Goal: Transaction & Acquisition: Purchase product/service

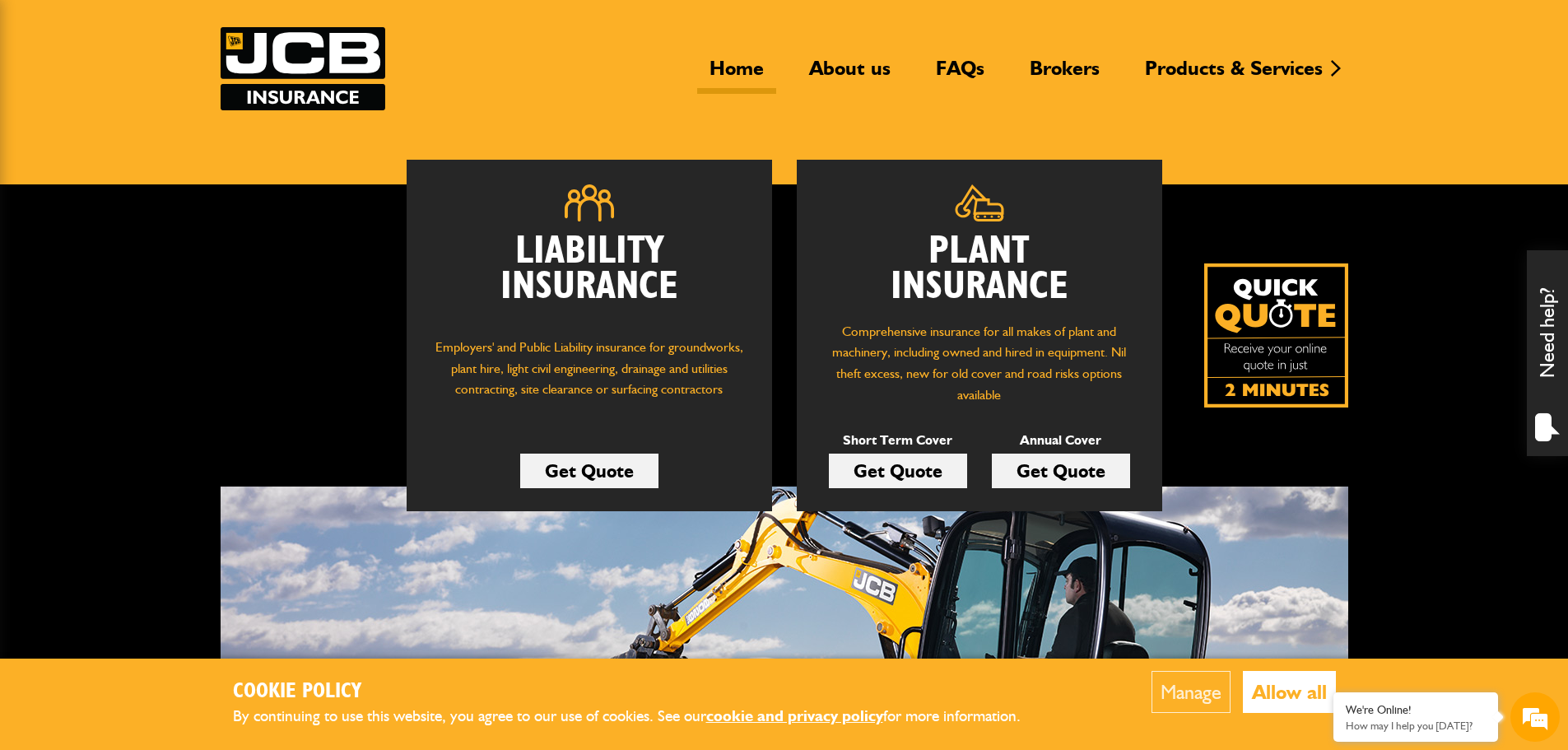
scroll to position [82, 0]
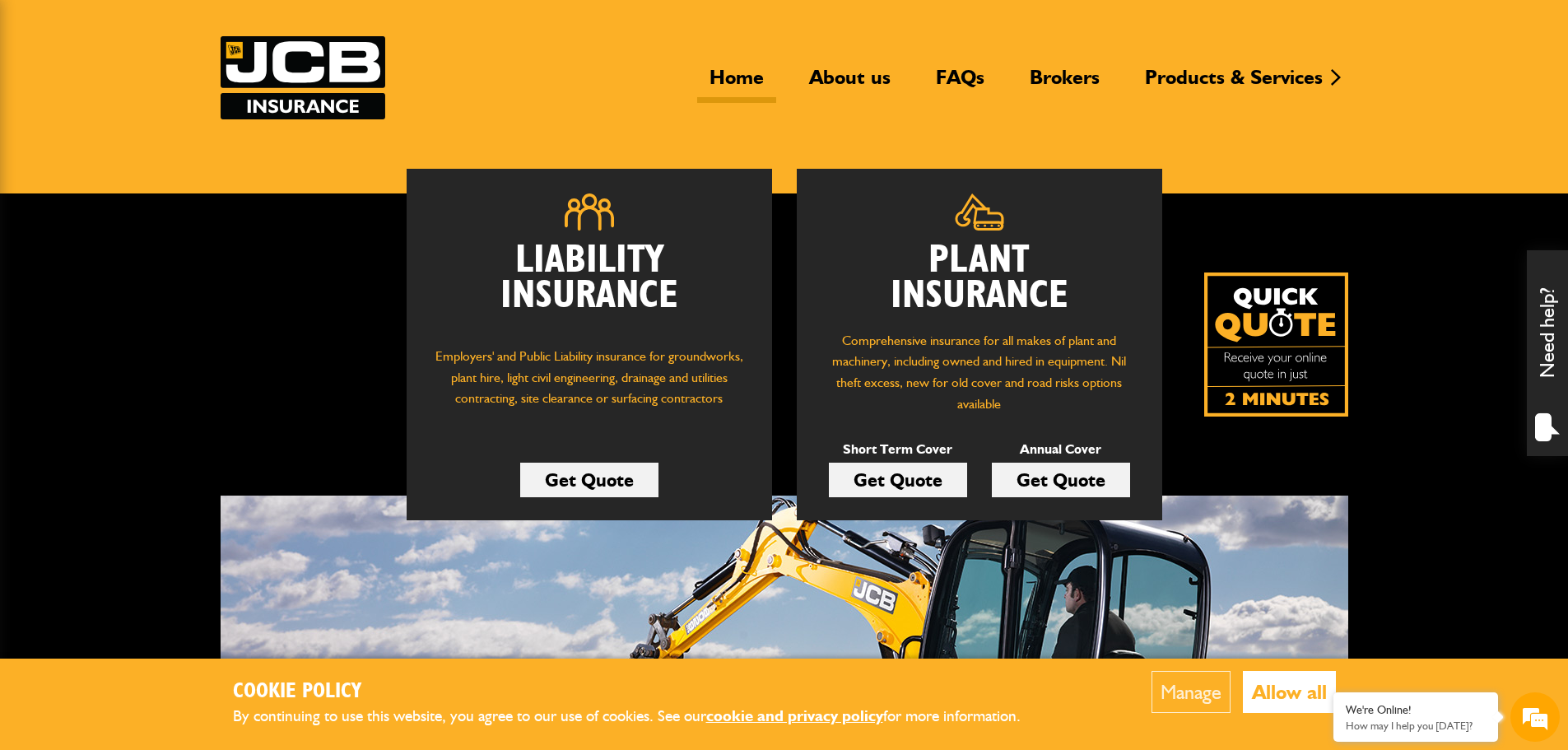
click at [356, 102] on img at bounding box center [303, 78] width 165 height 83
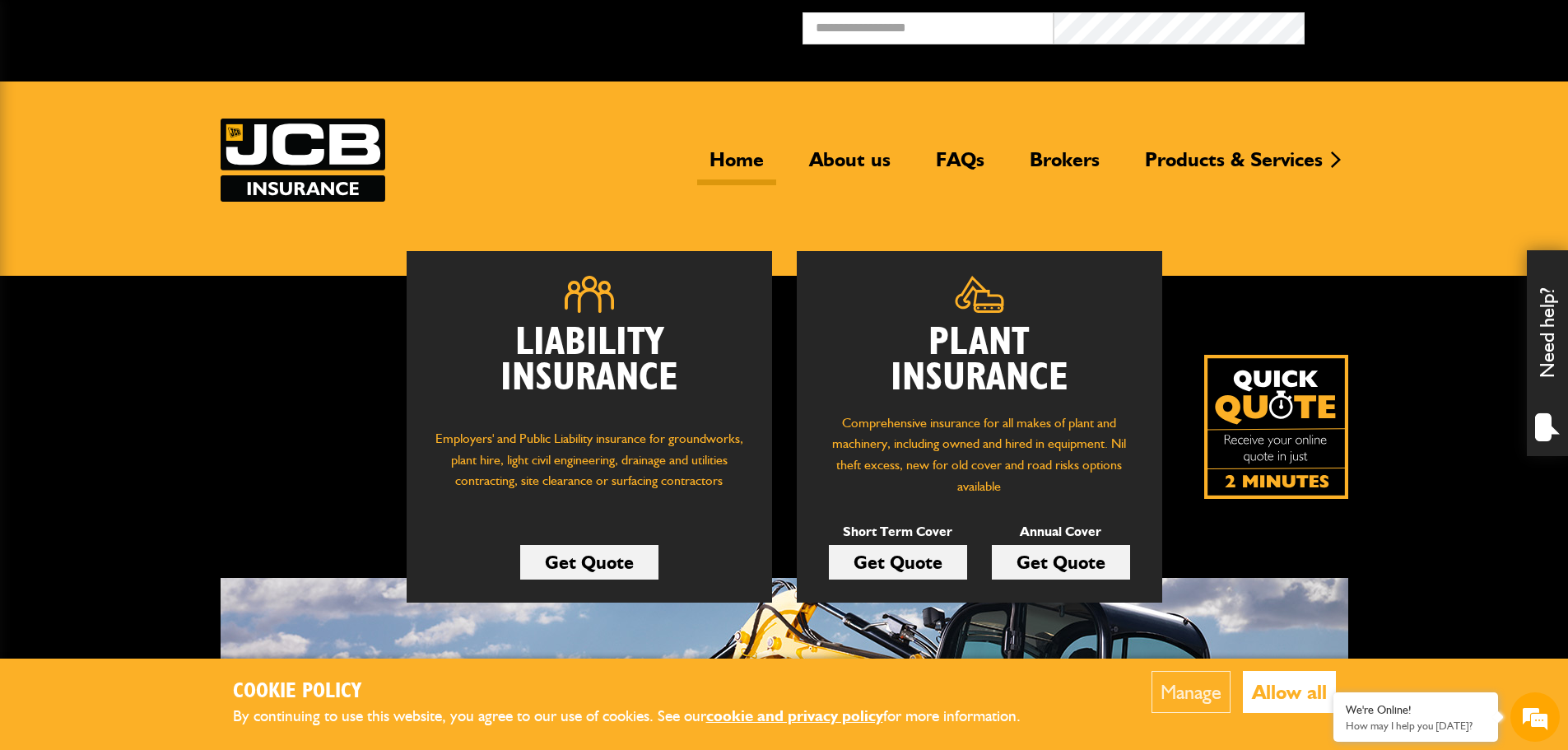
click at [361, 139] on img at bounding box center [303, 160] width 165 height 83
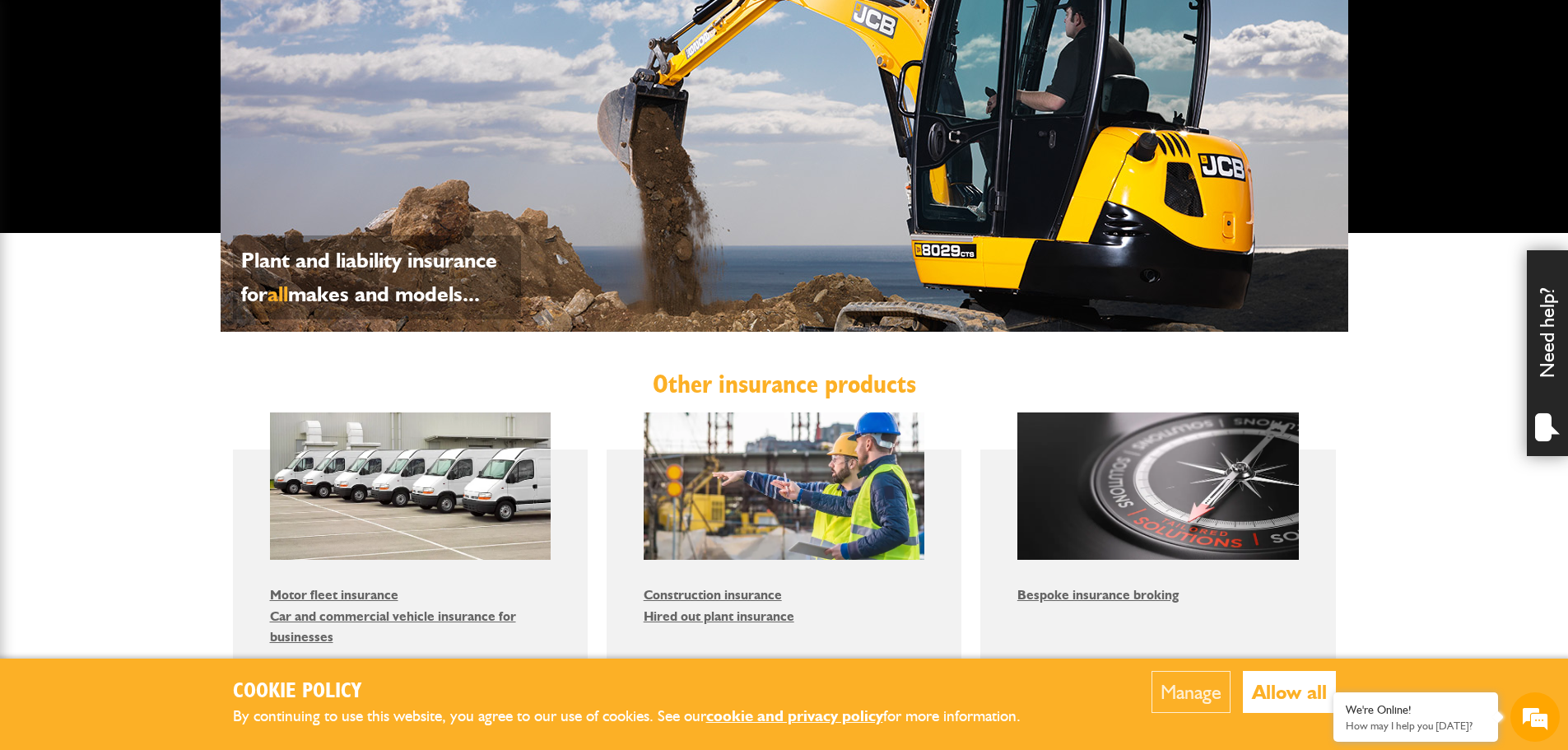
scroll to position [658, 0]
click at [700, 151] on div "Plant and liability insurance for all makes and models..." at bounding box center [784, 126] width 1128 height 412
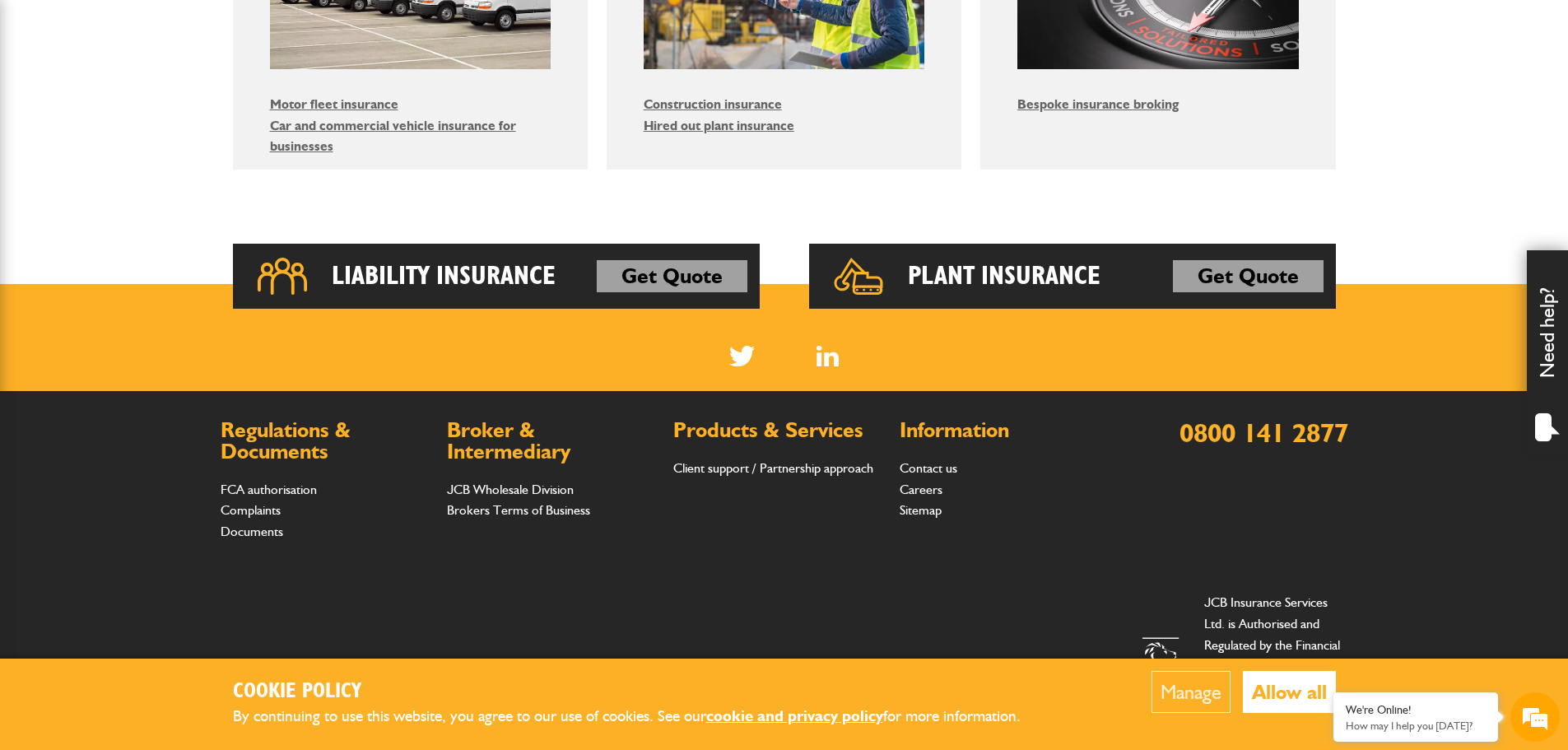
scroll to position [1152, 0]
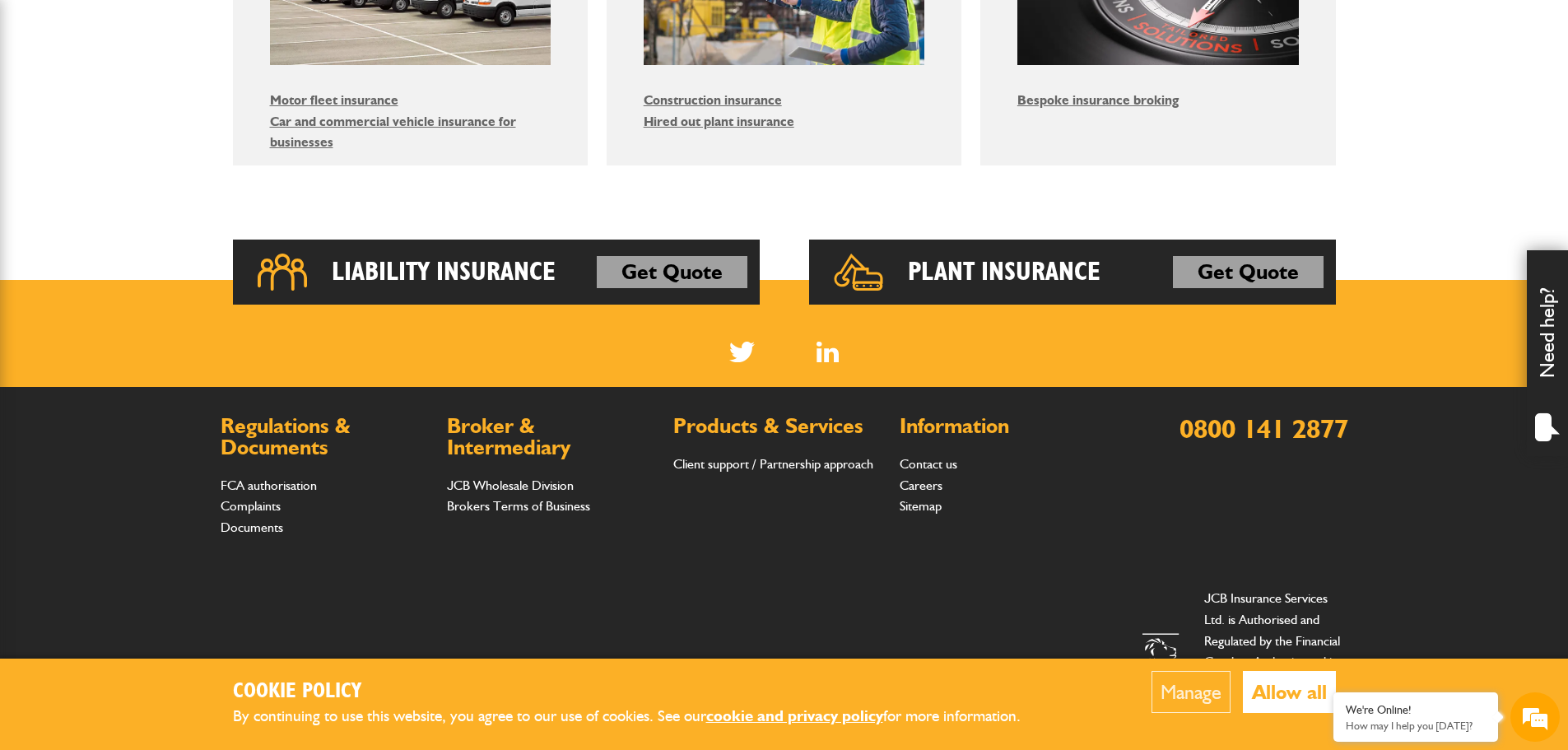
click at [968, 269] on h2 "Plant Insurance" at bounding box center [1004, 273] width 193 height 33
click at [817, 262] on div "Plant Insurance Get Quote" at bounding box center [1073, 273] width 527 height 66
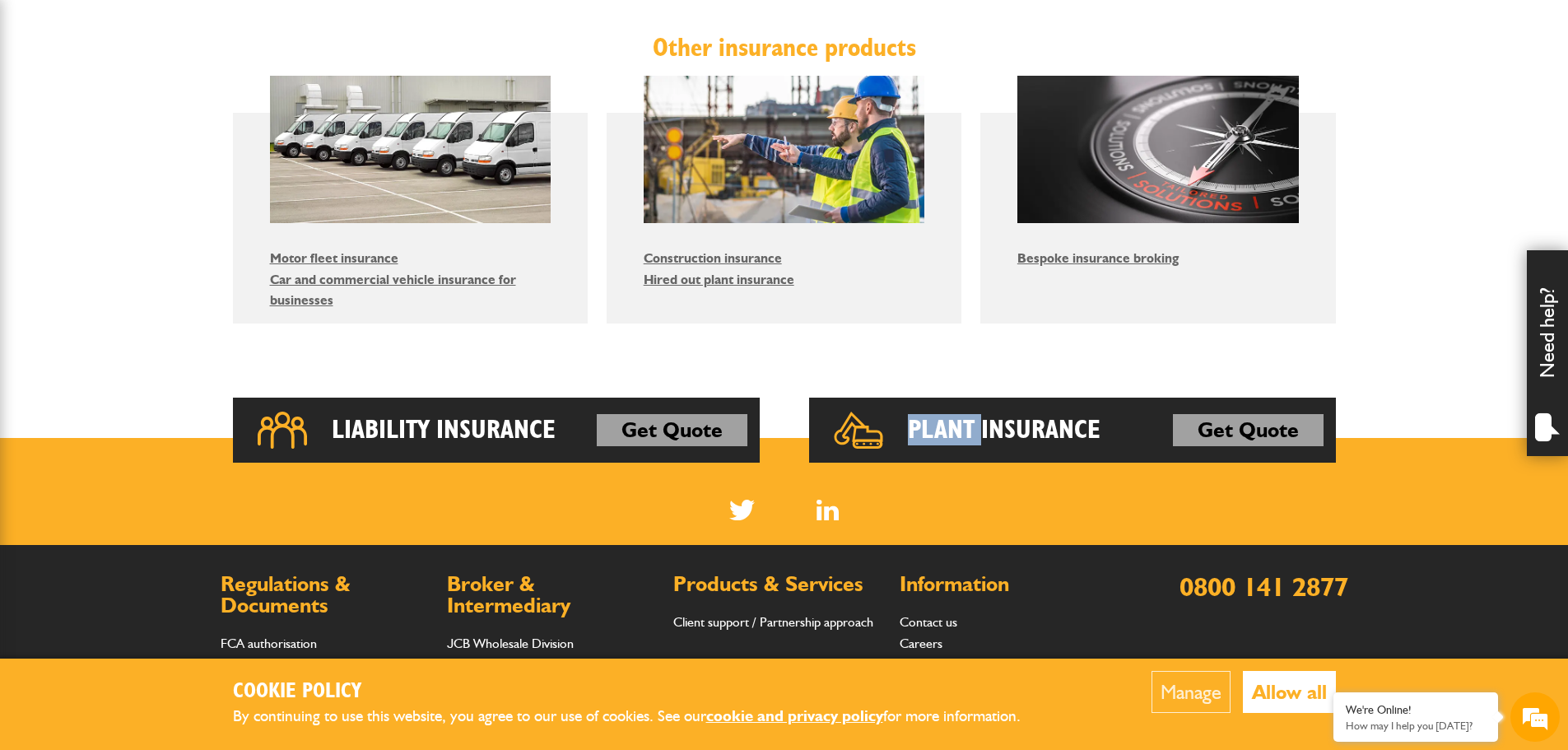
scroll to position [942, 0]
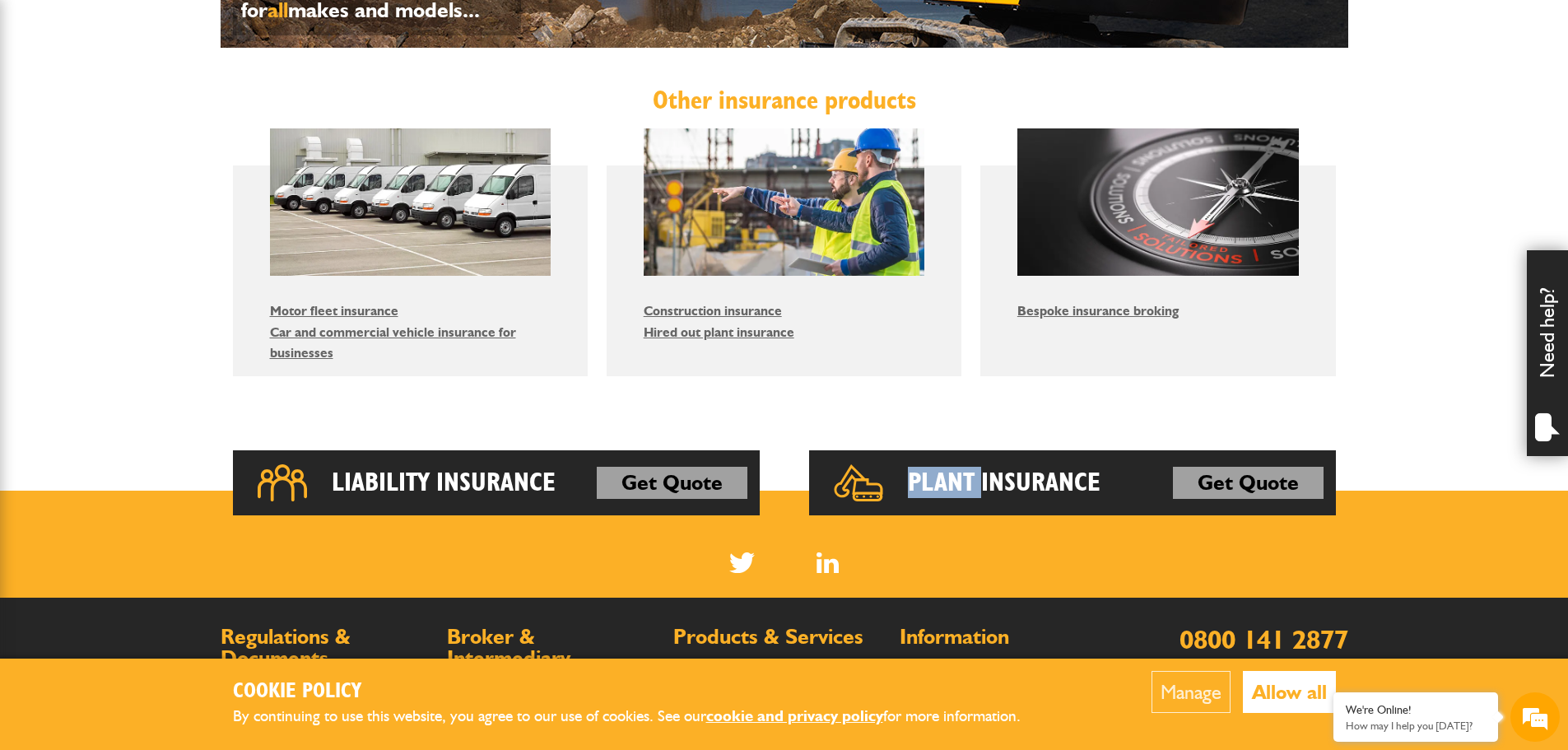
click at [1299, 678] on button "Allow all" at bounding box center [1289, 692] width 93 height 42
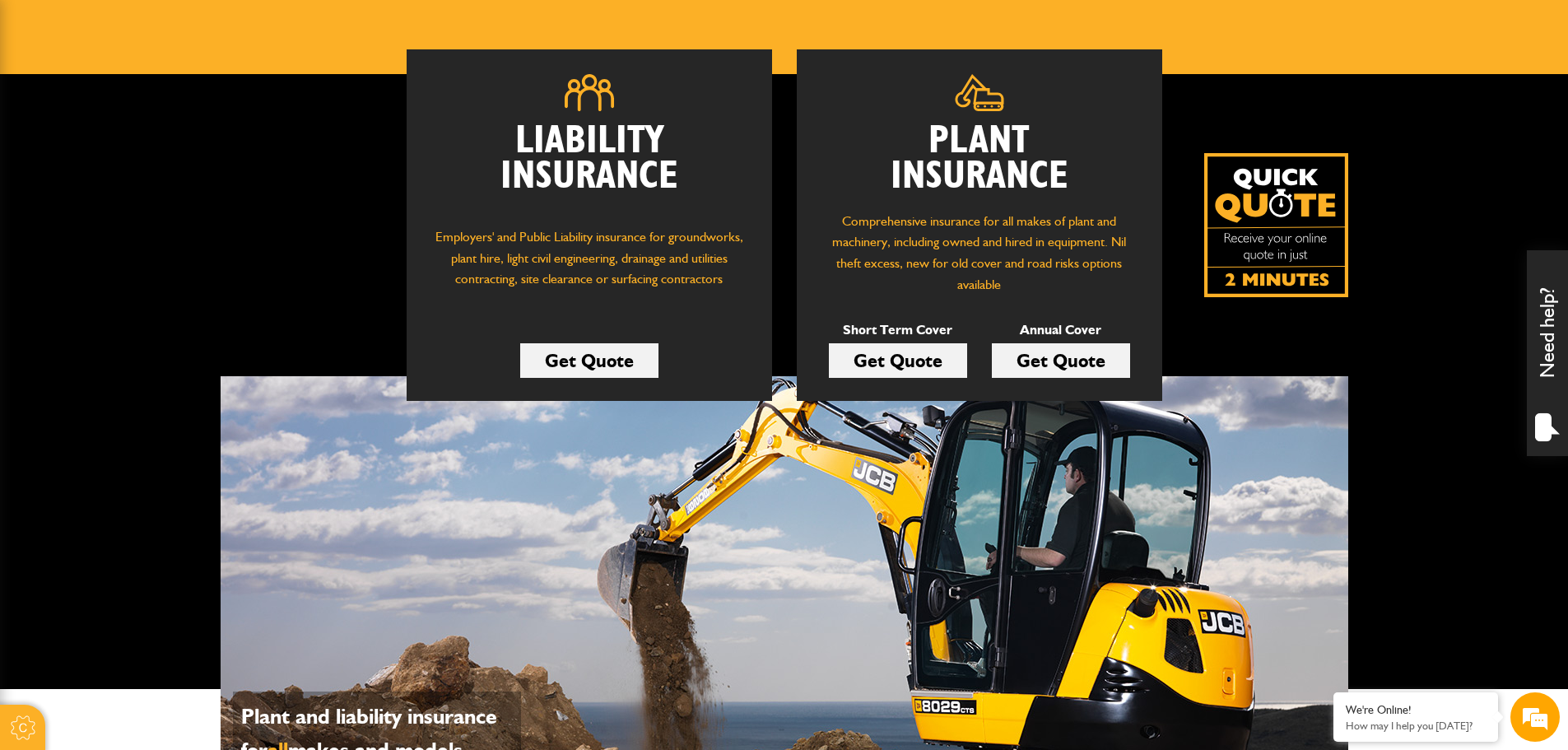
scroll to position [201, 0]
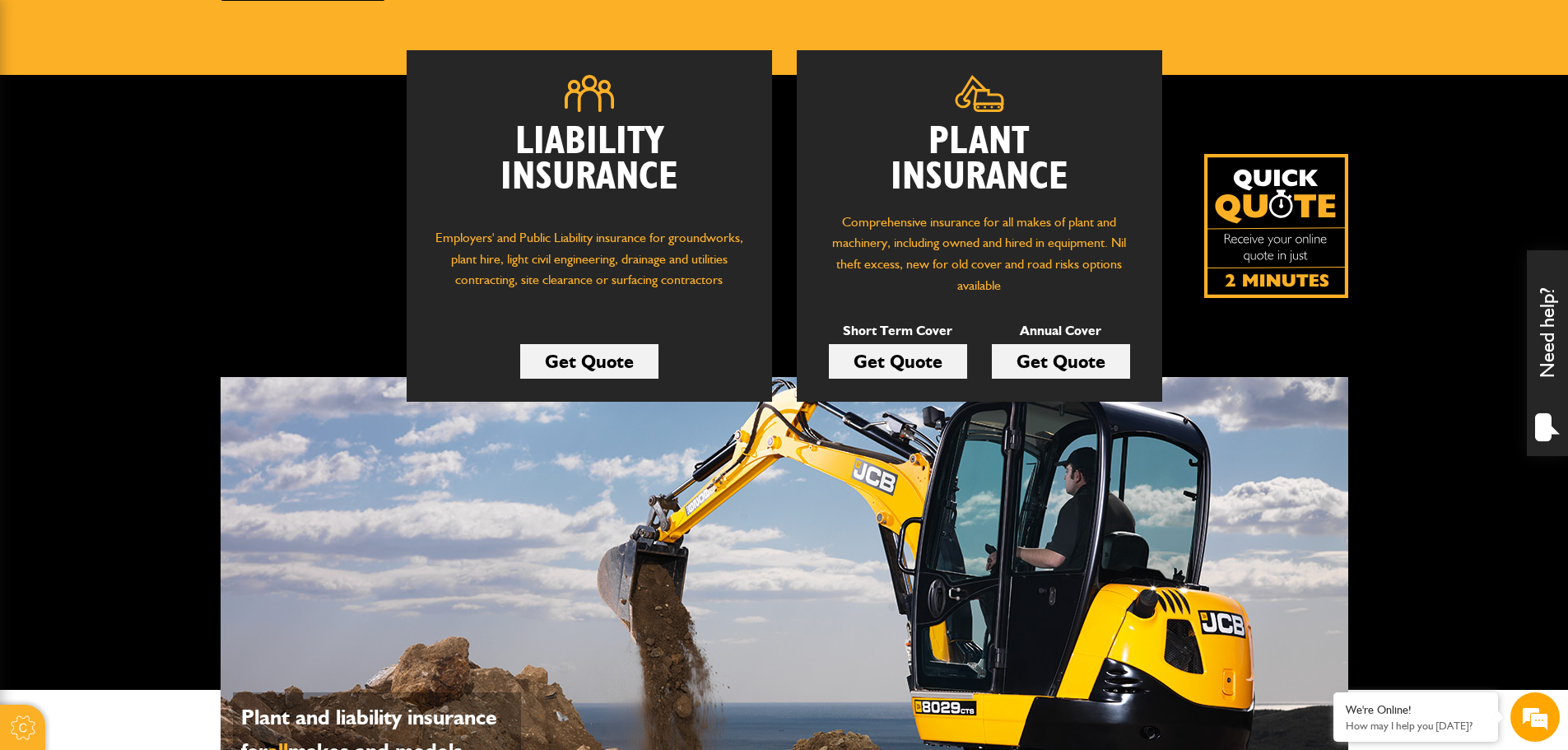
click at [1064, 357] on link "Get Quote" at bounding box center [1060, 361] width 139 height 35
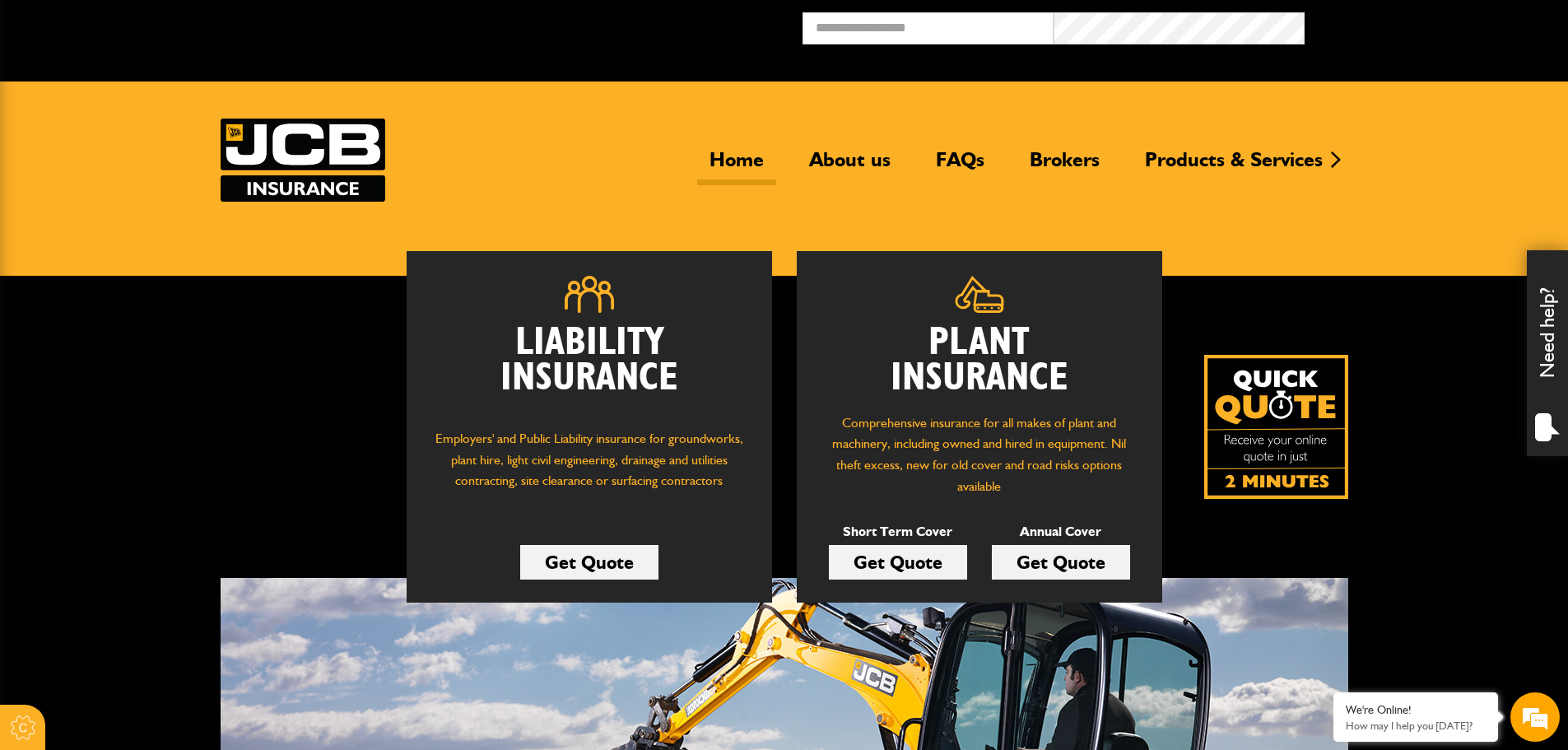
scroll to position [201, 0]
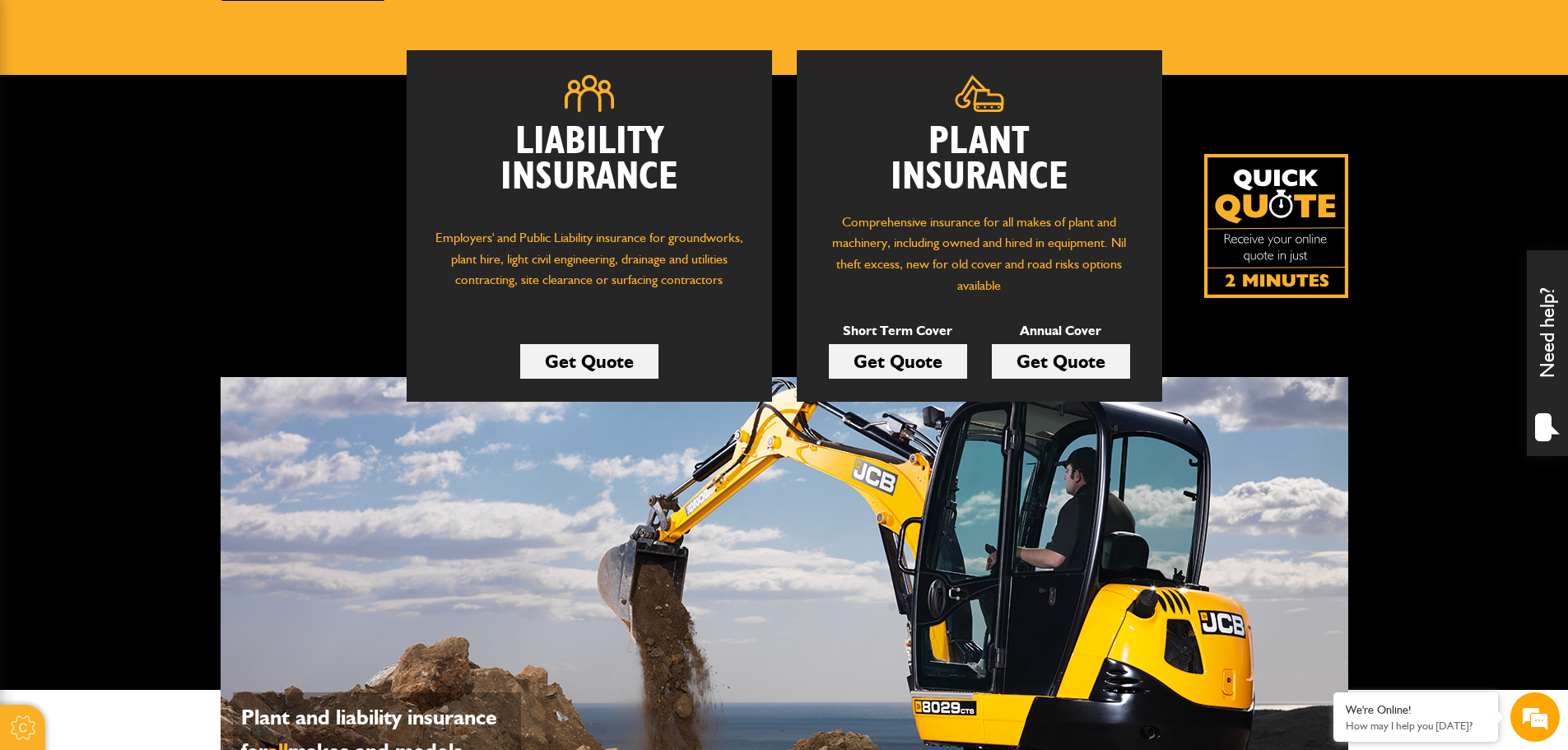
click at [871, 365] on link "Get Quote" at bounding box center [897, 361] width 139 height 35
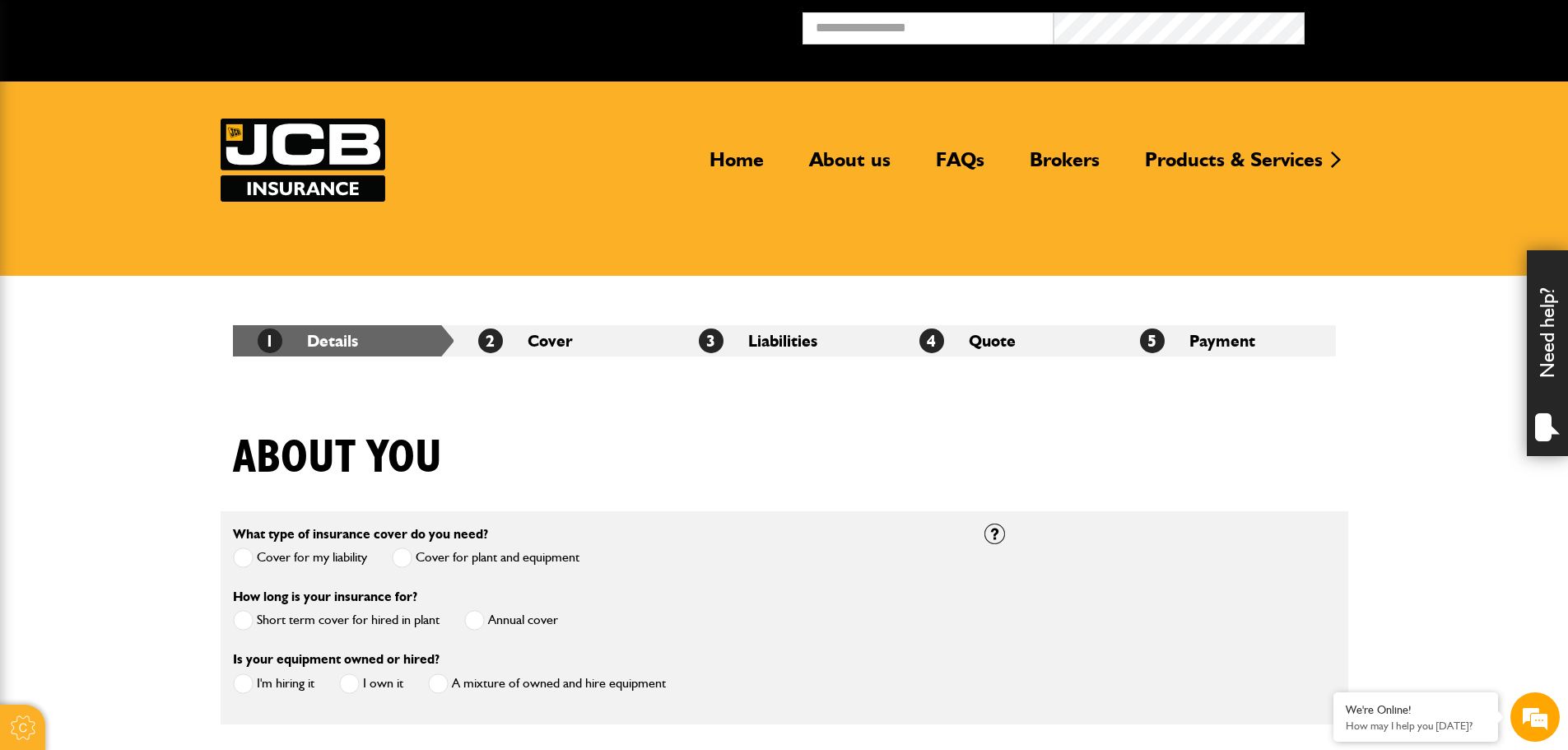
click at [343, 142] on img at bounding box center [303, 160] width 165 height 83
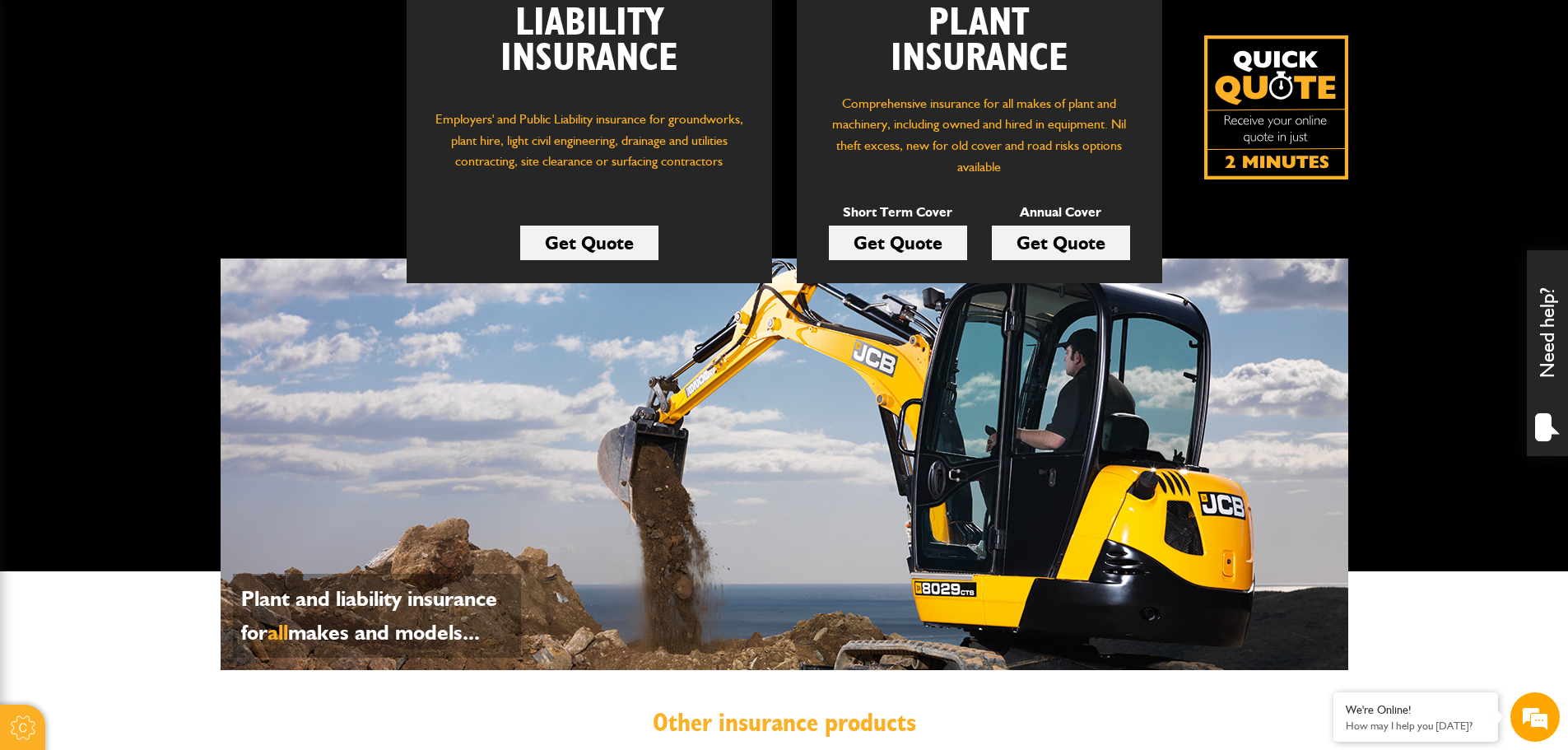
scroll to position [412, 0]
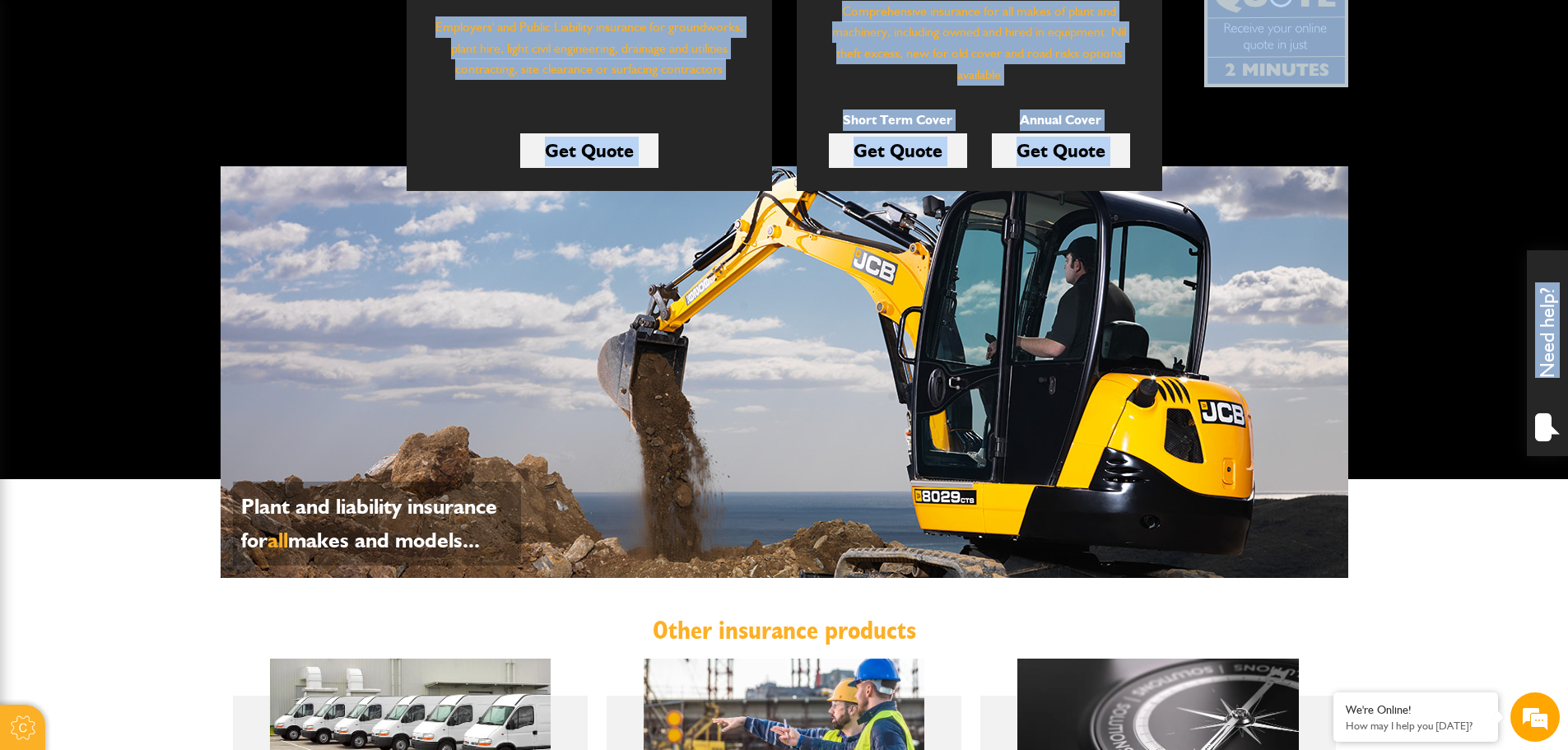
drag, startPoint x: 1547, startPoint y: 392, endPoint x: 1473, endPoint y: 393, distance: 74.0
click at [1473, 393] on body "Cookie Options You can control which cookies we use with the form below. Please…" at bounding box center [784, 557] width 1568 height 1939
click at [1190, 432] on div "Plant and liability insurance for all makes and models..." at bounding box center [784, 372] width 1128 height 412
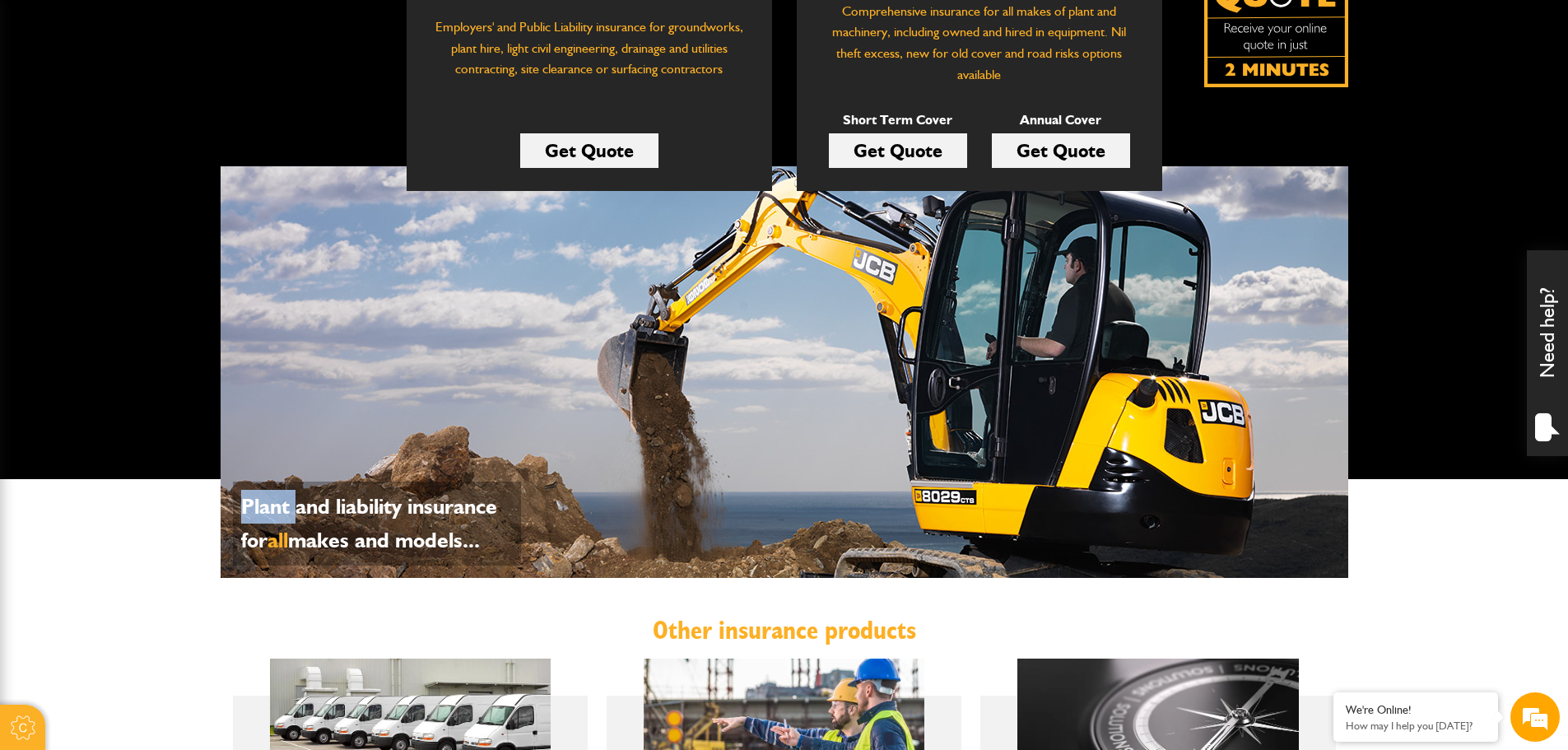
click at [1190, 432] on div "Plant and liability insurance for all makes and models..." at bounding box center [784, 372] width 1128 height 412
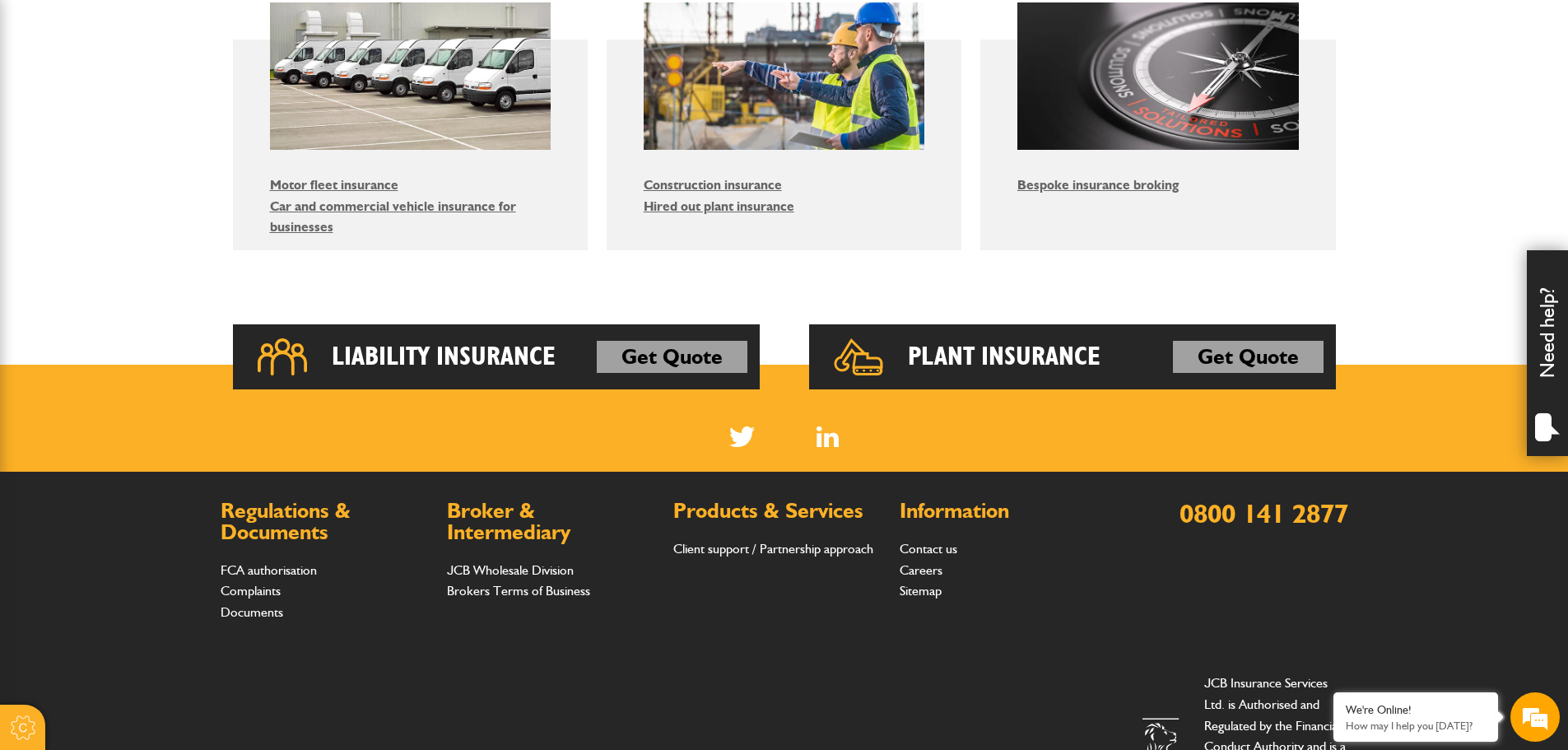
scroll to position [1189, 0]
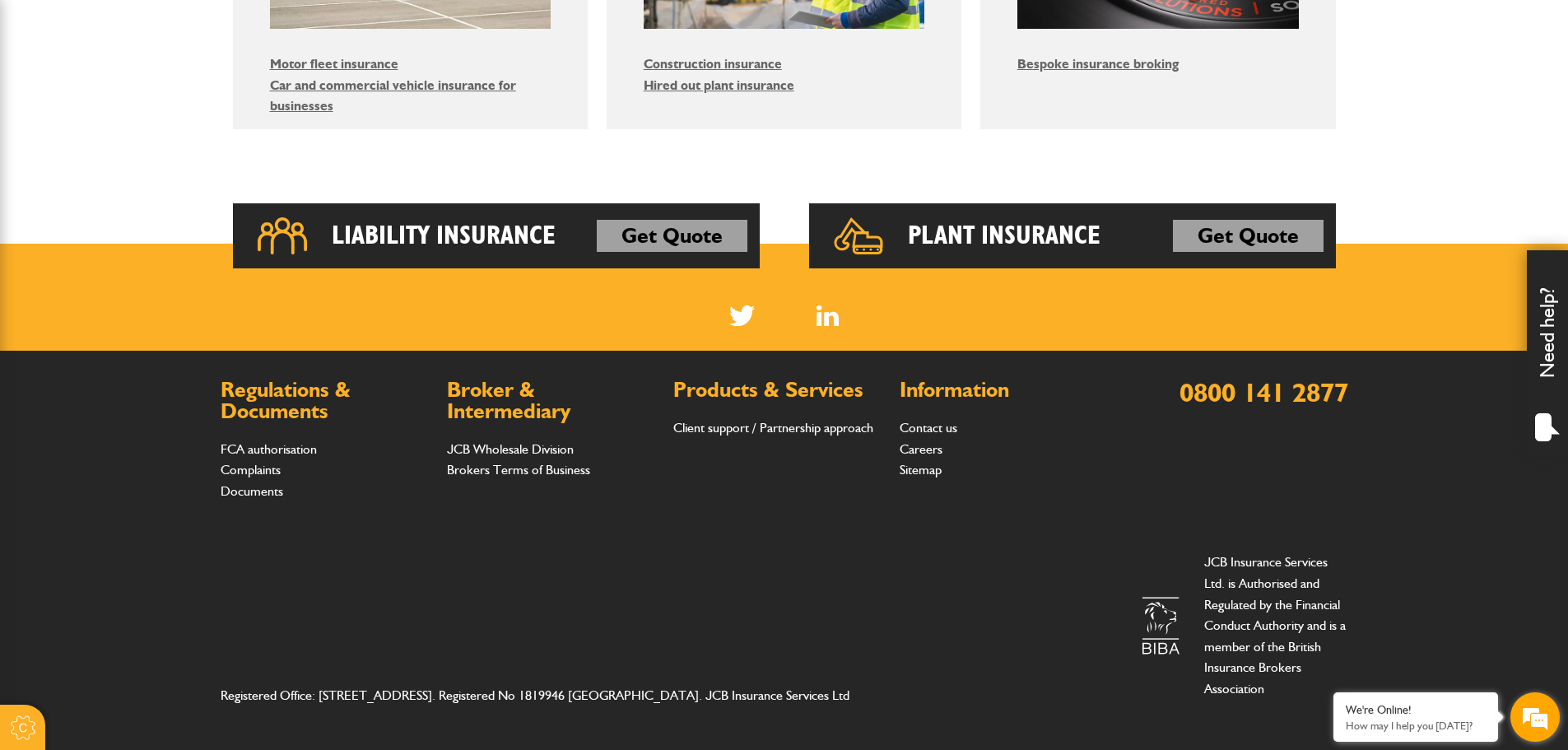
click at [1544, 700] on em at bounding box center [1535, 717] width 44 height 44
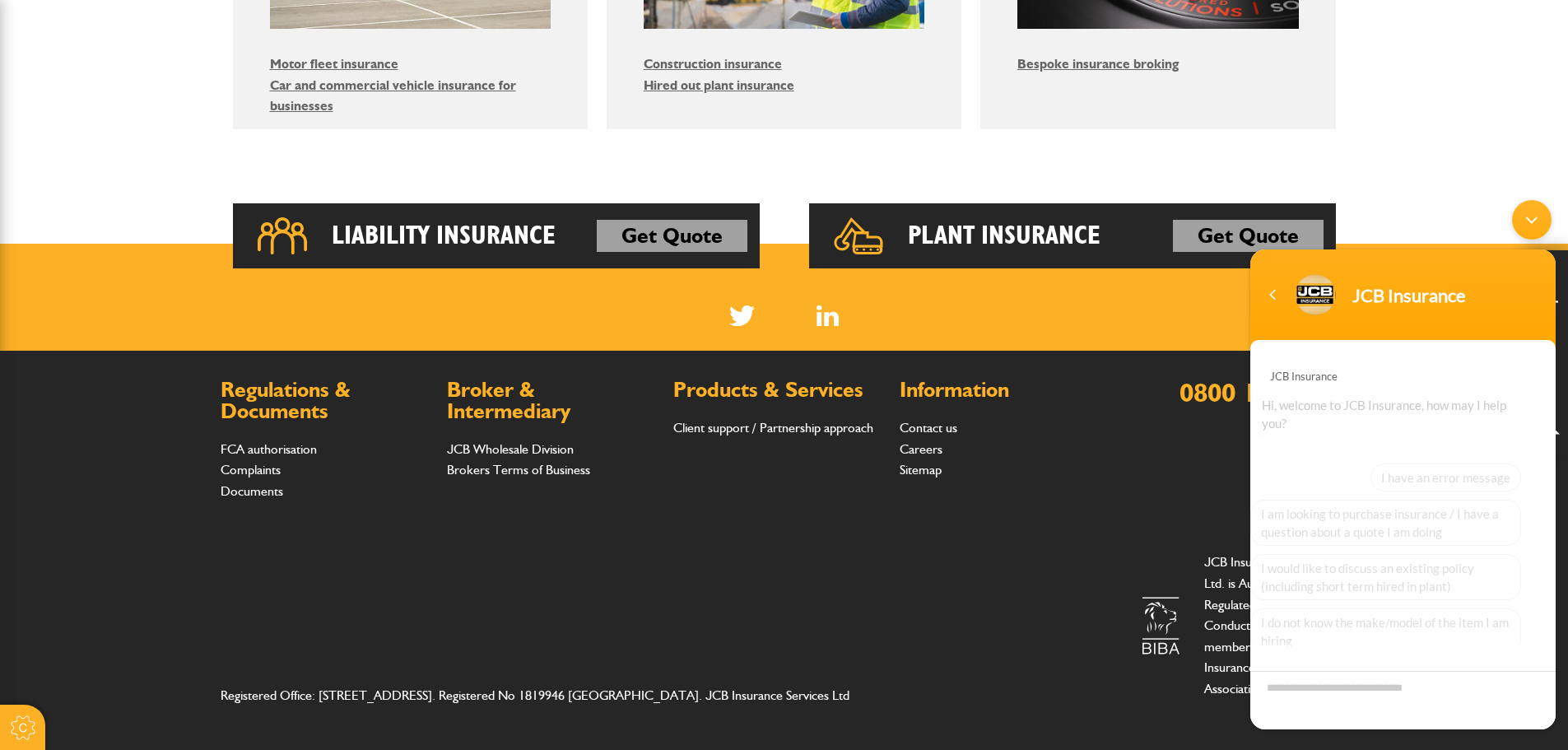
scroll to position [110, 0]
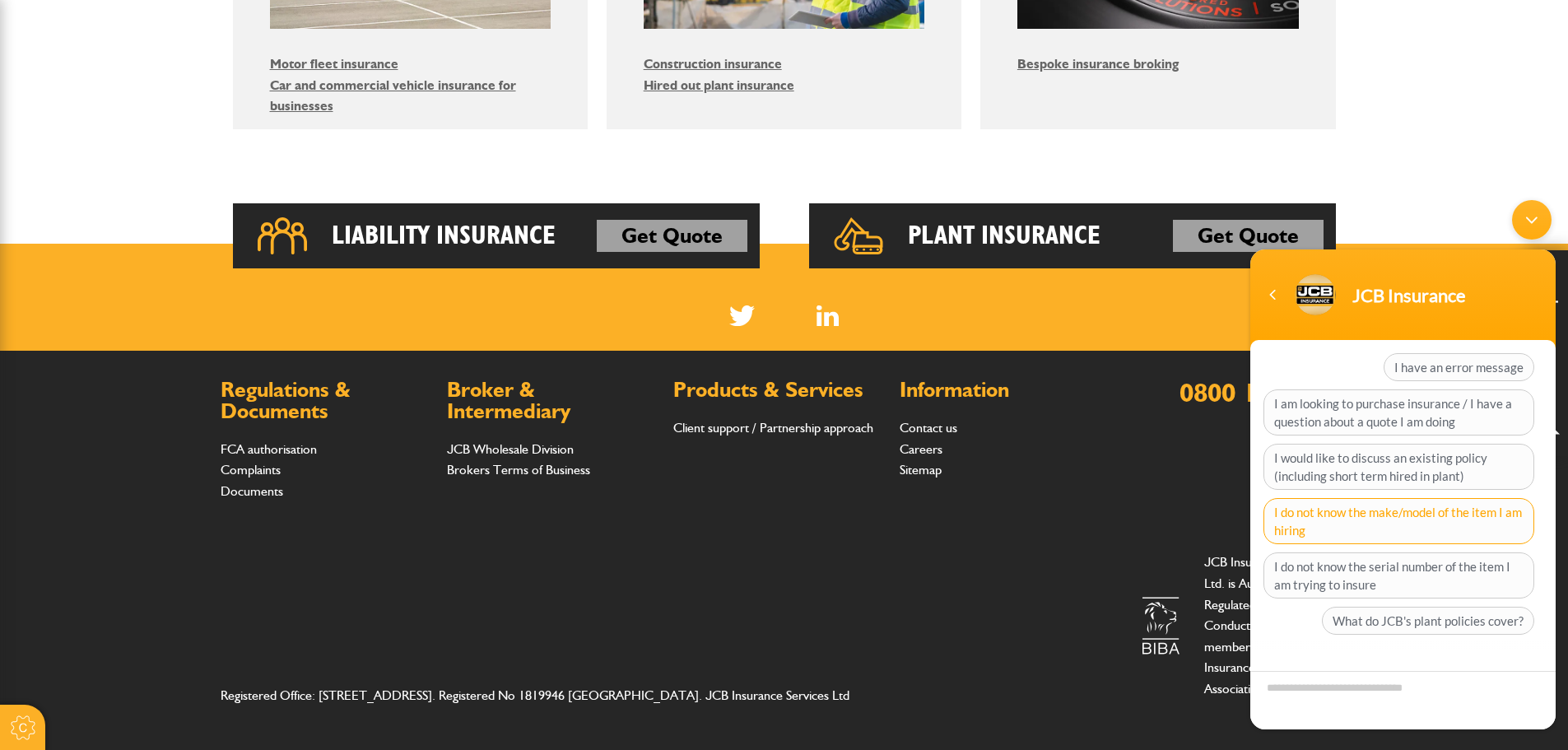
click at [1368, 518] on span "I do not know the make/model of the item I am hiring" at bounding box center [1399, 521] width 271 height 46
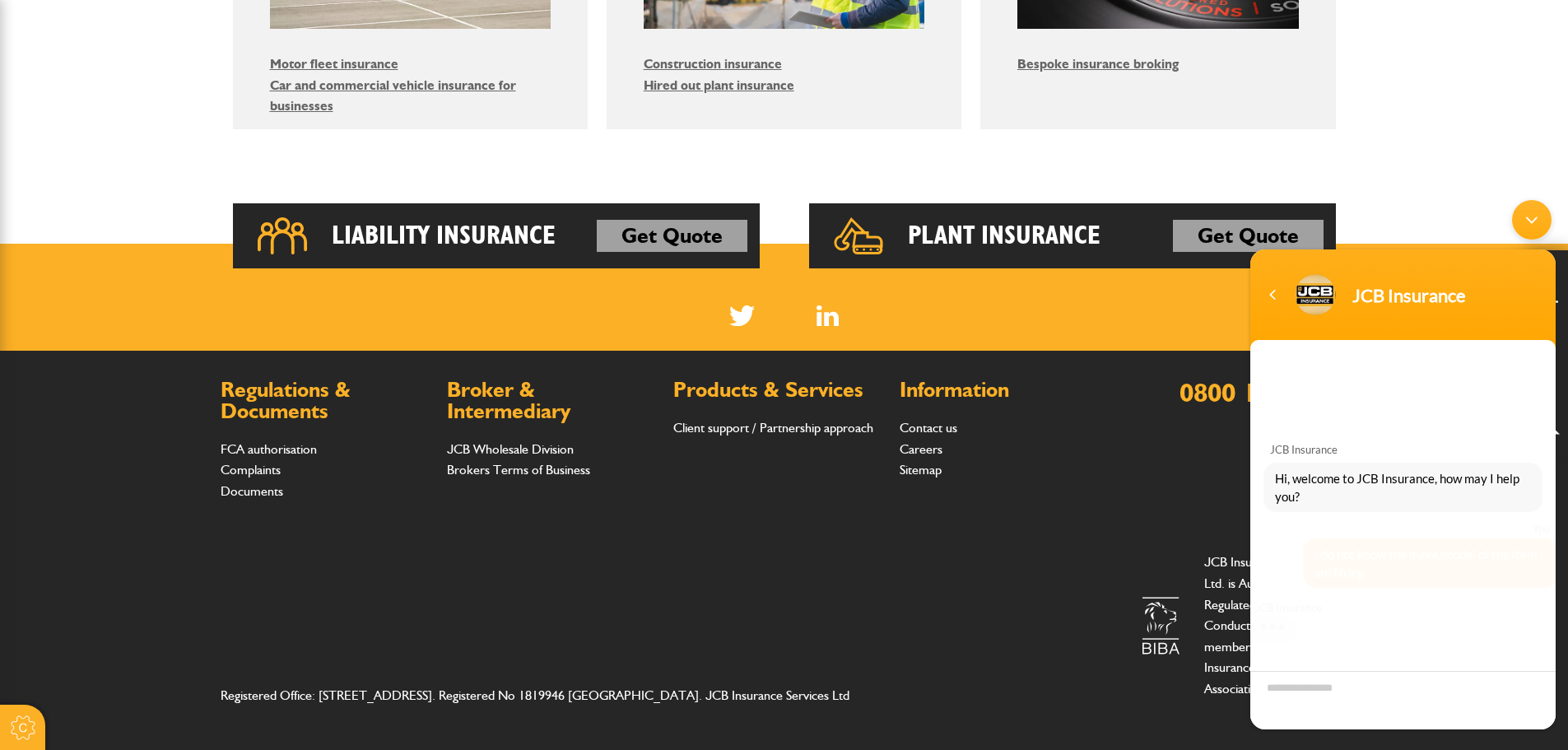
scroll to position [0, 0]
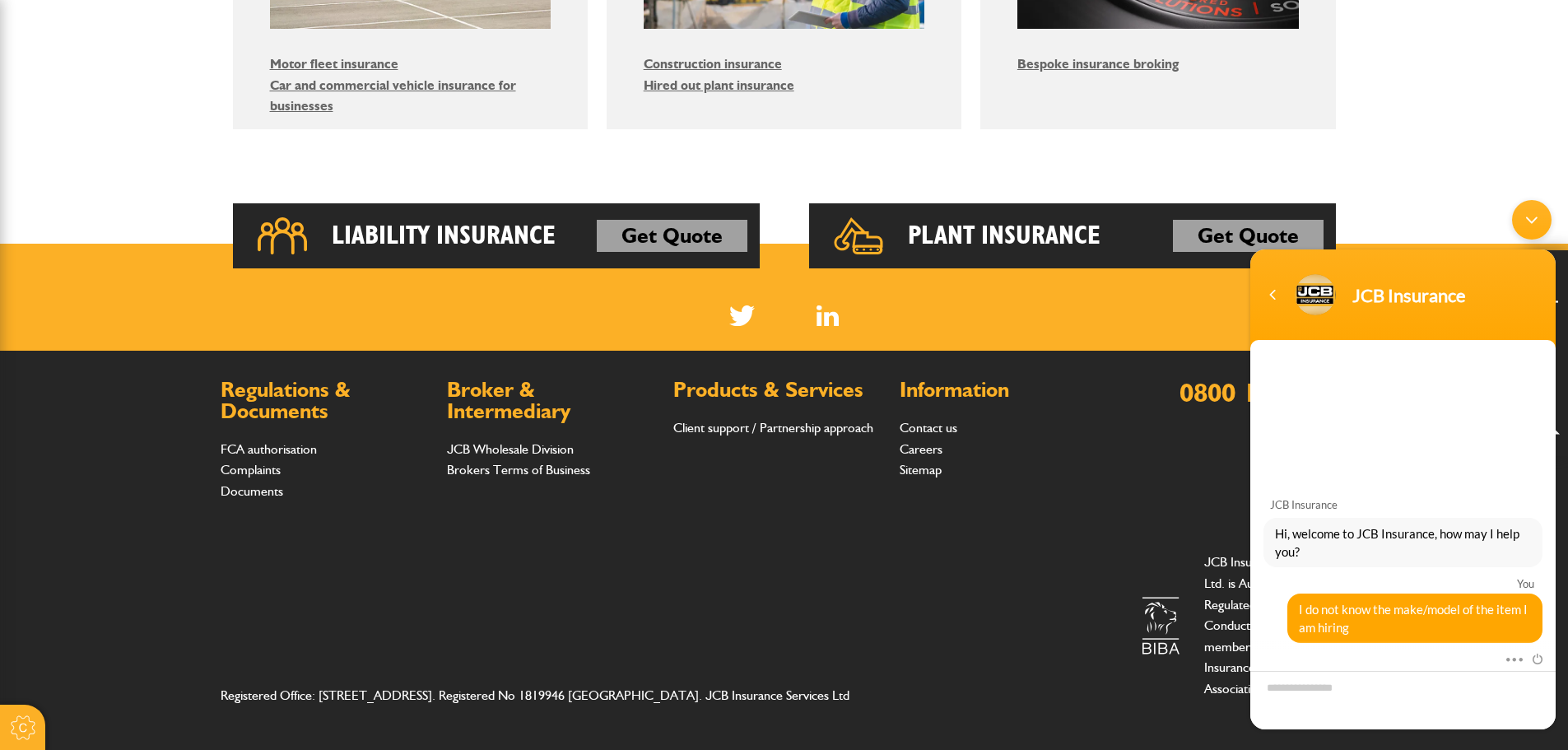
click at [1534, 221] on div "Minimize live chat window" at bounding box center [1531, 219] width 39 height 39
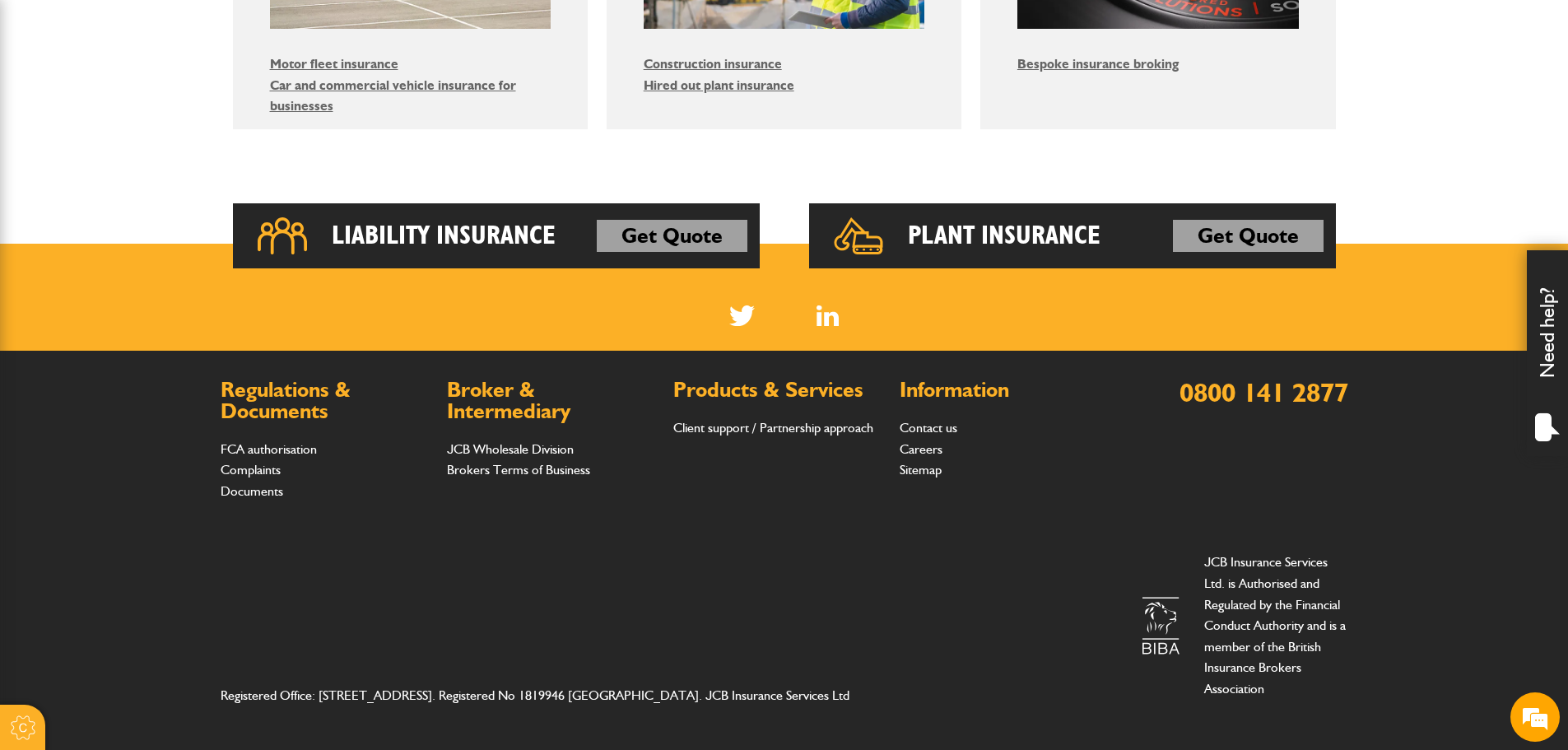
scroll to position [168, 0]
click at [15, 733] on div at bounding box center [23, 727] width 45 height 45
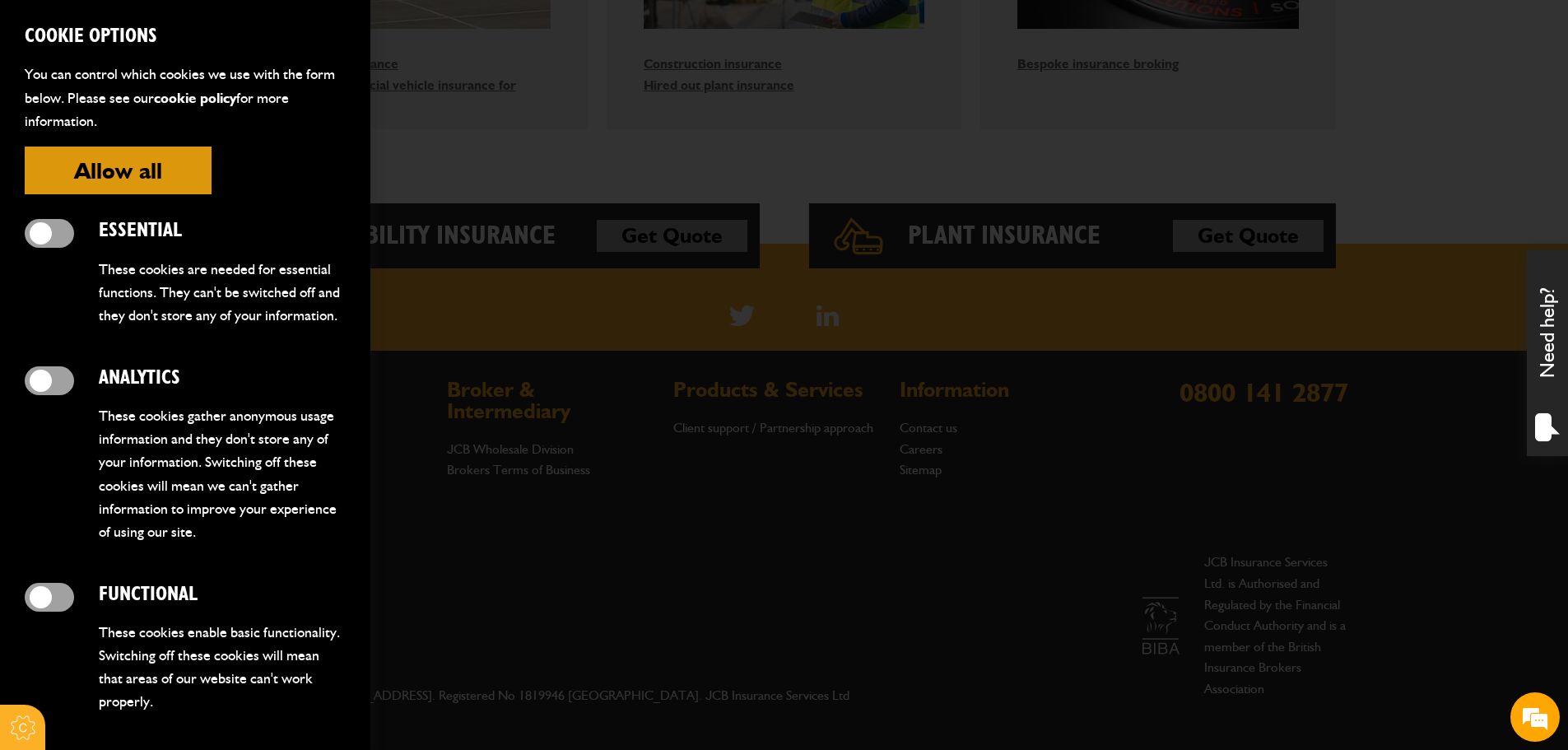
click at [23, 733] on div at bounding box center [23, 727] width 45 height 45
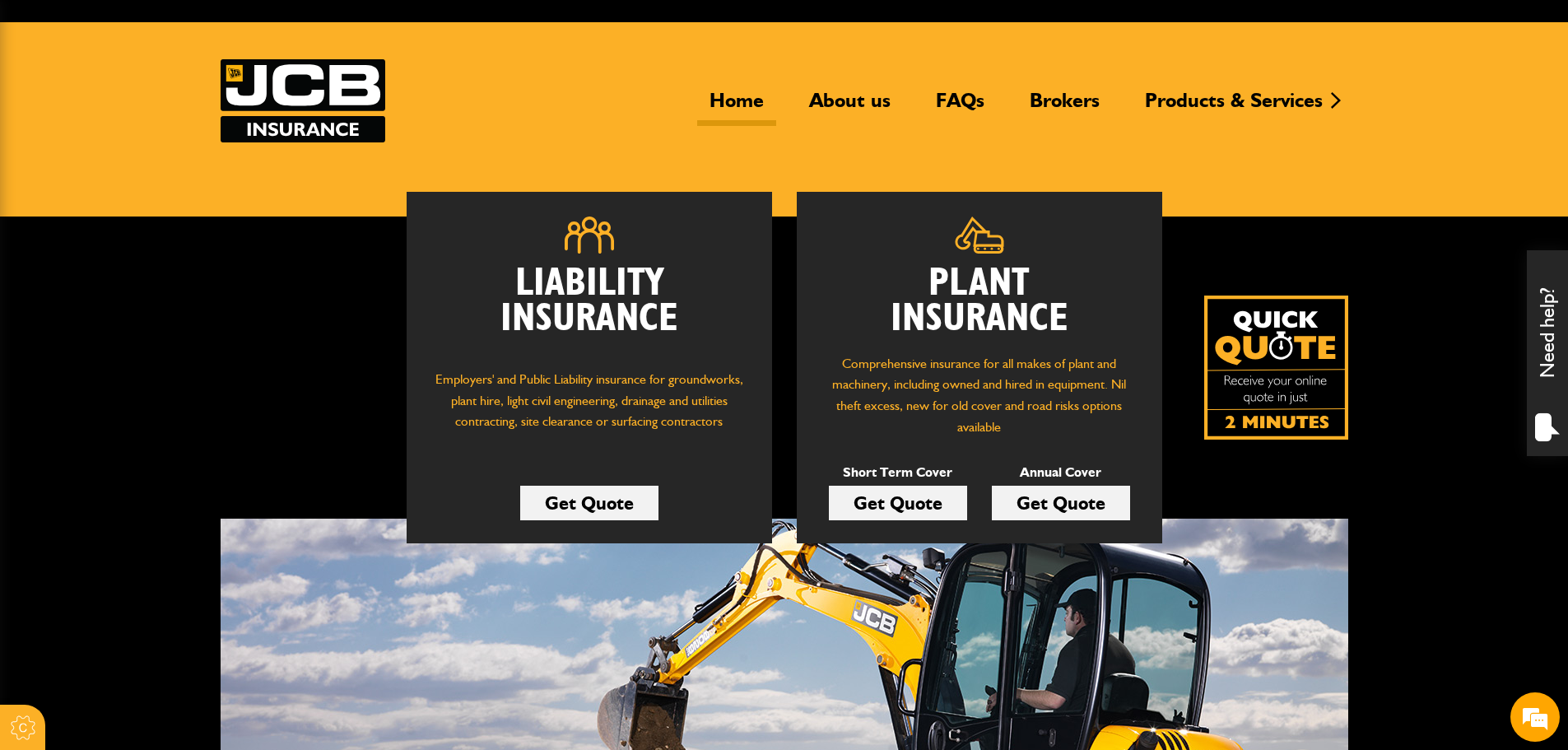
scroll to position [0, 0]
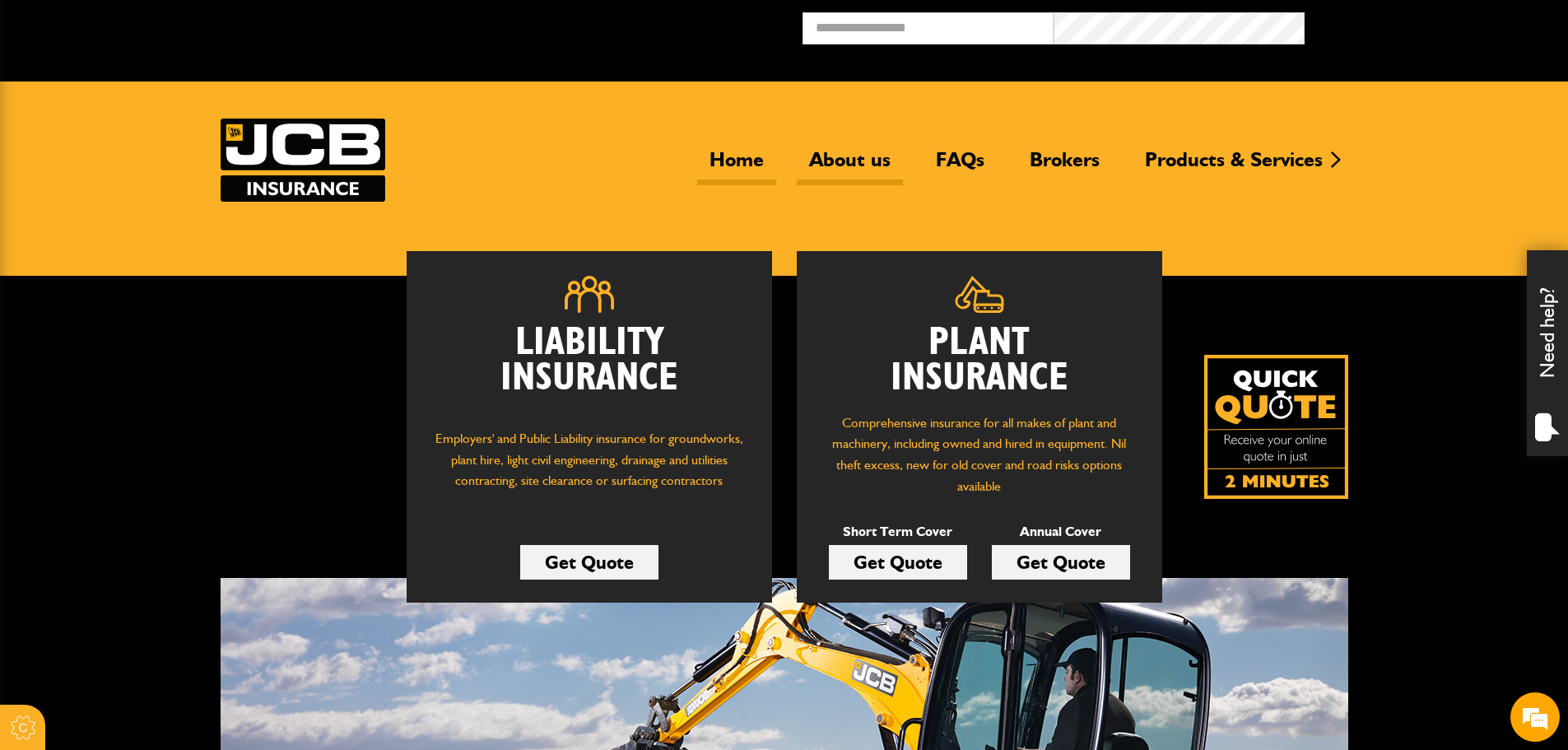
click at [855, 166] on link "About us" at bounding box center [850, 166] width 106 height 38
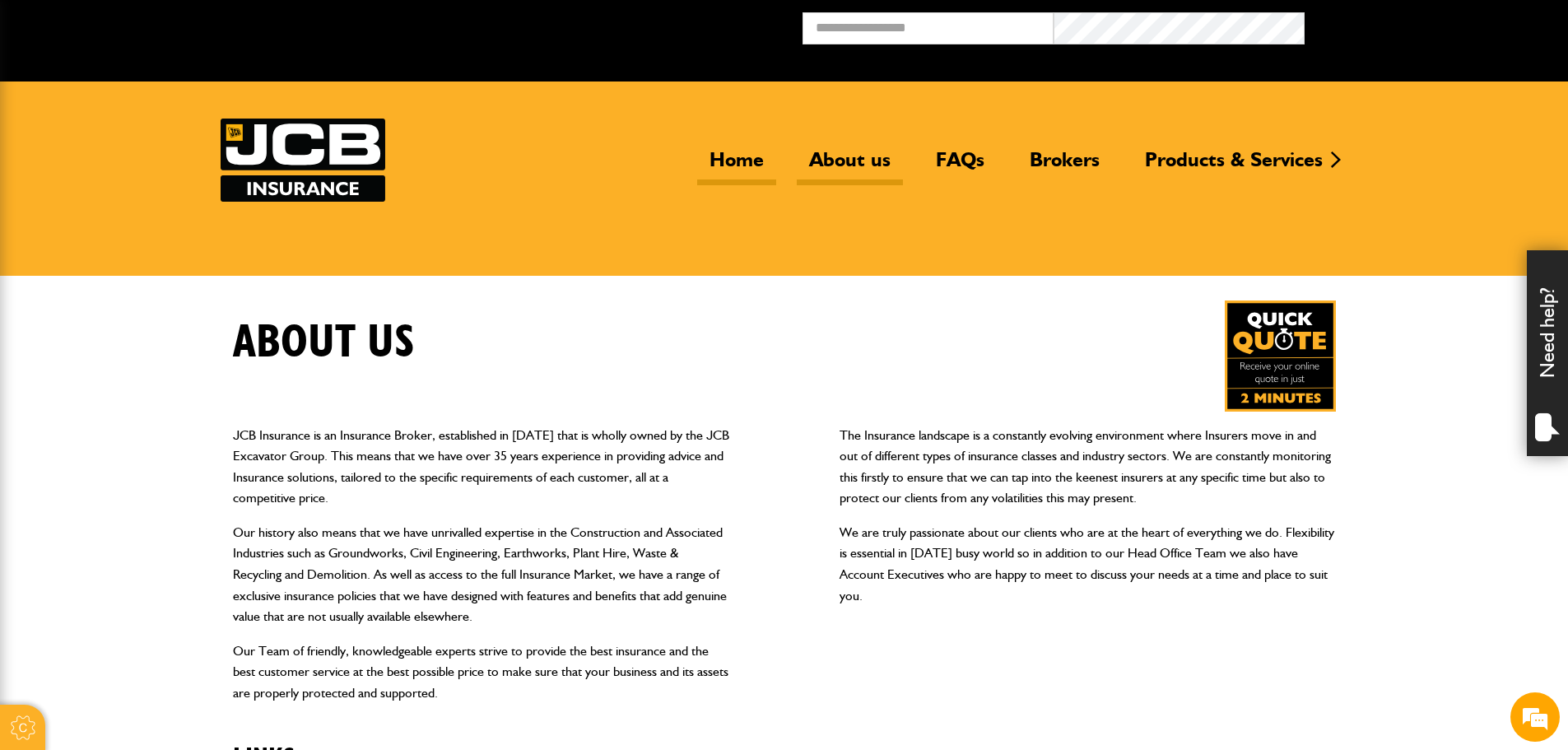
click at [729, 159] on link "Home" at bounding box center [736, 166] width 79 height 38
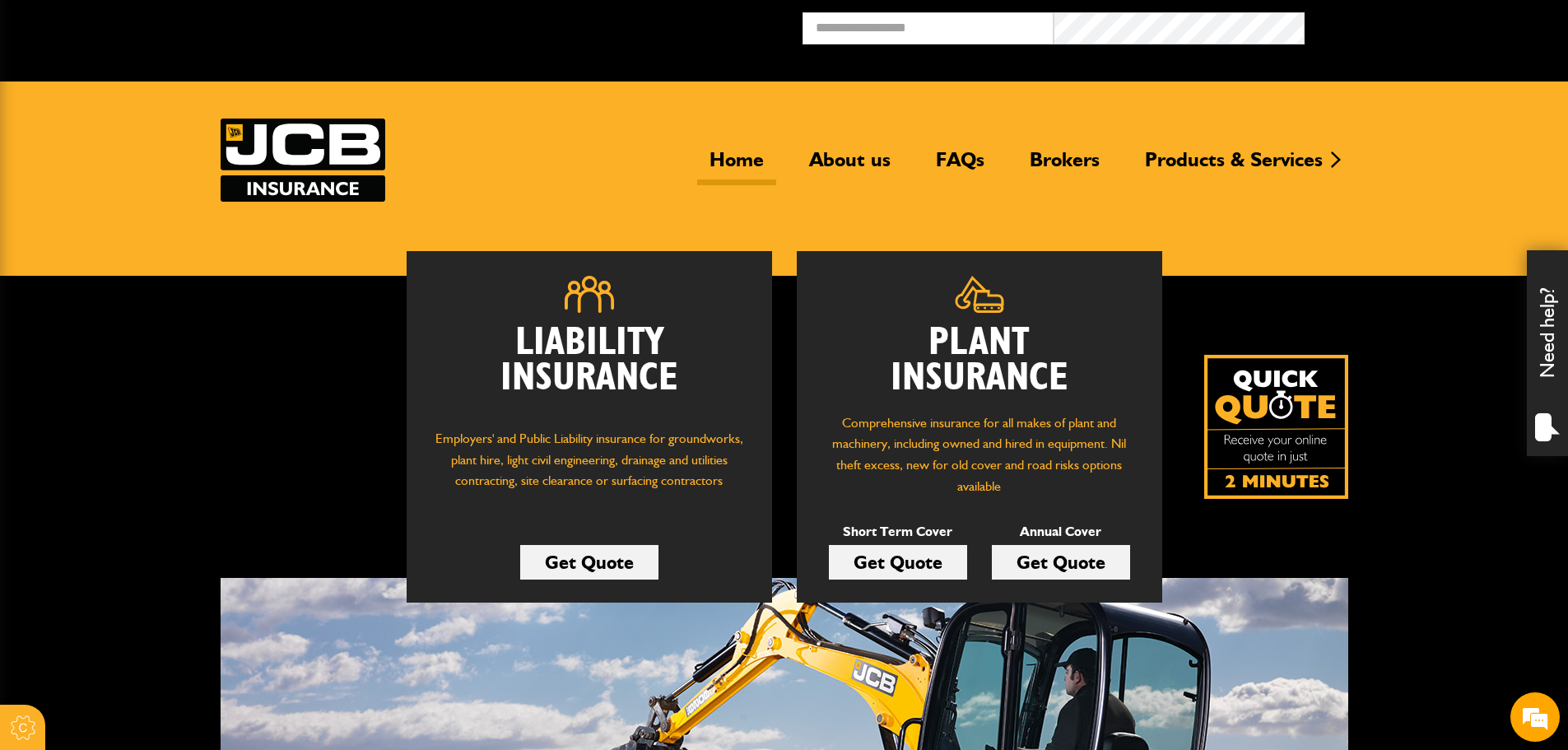
click at [888, 549] on link "Get Quote" at bounding box center [897, 562] width 139 height 35
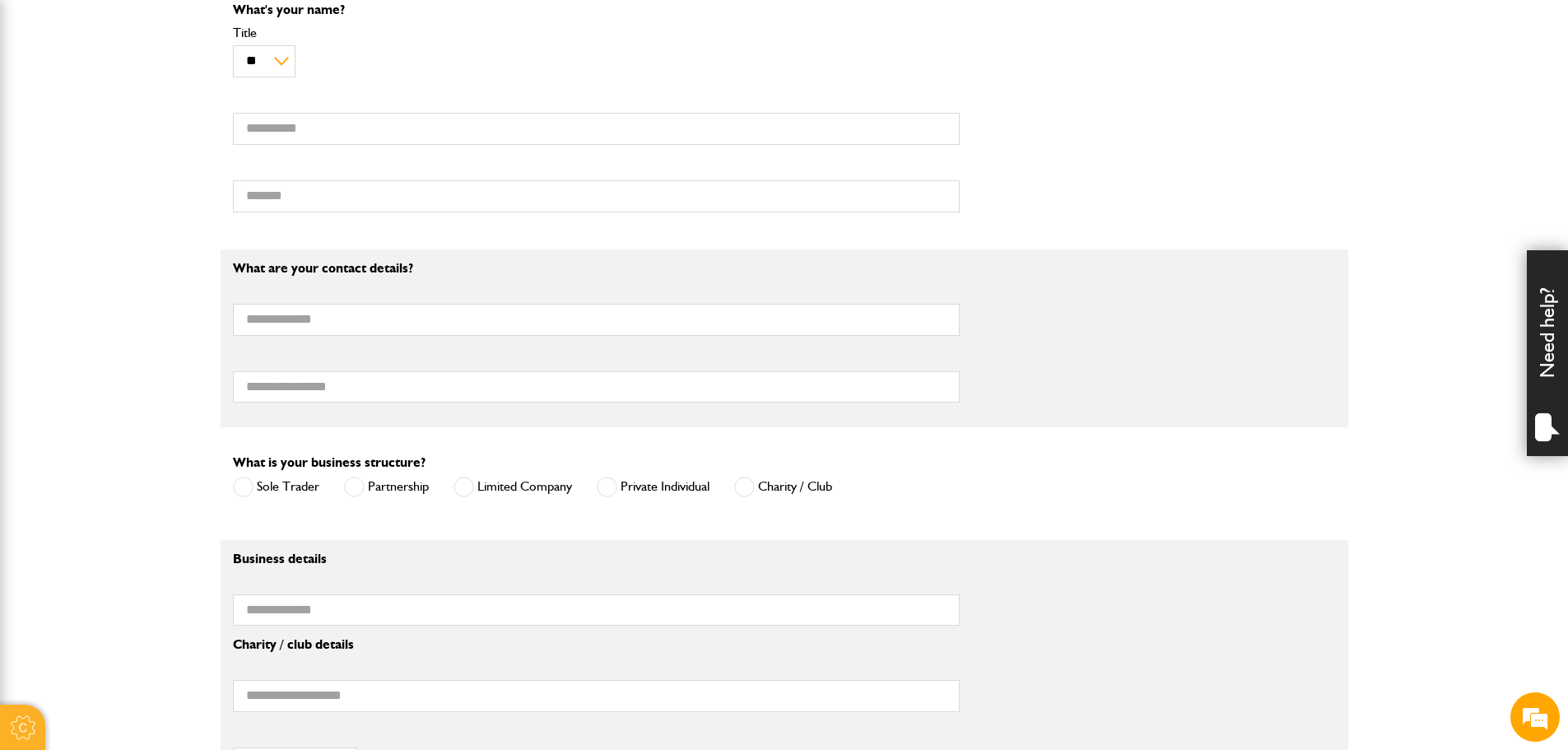
scroll to position [823, 0]
